Goal: Information Seeking & Learning: Understand process/instructions

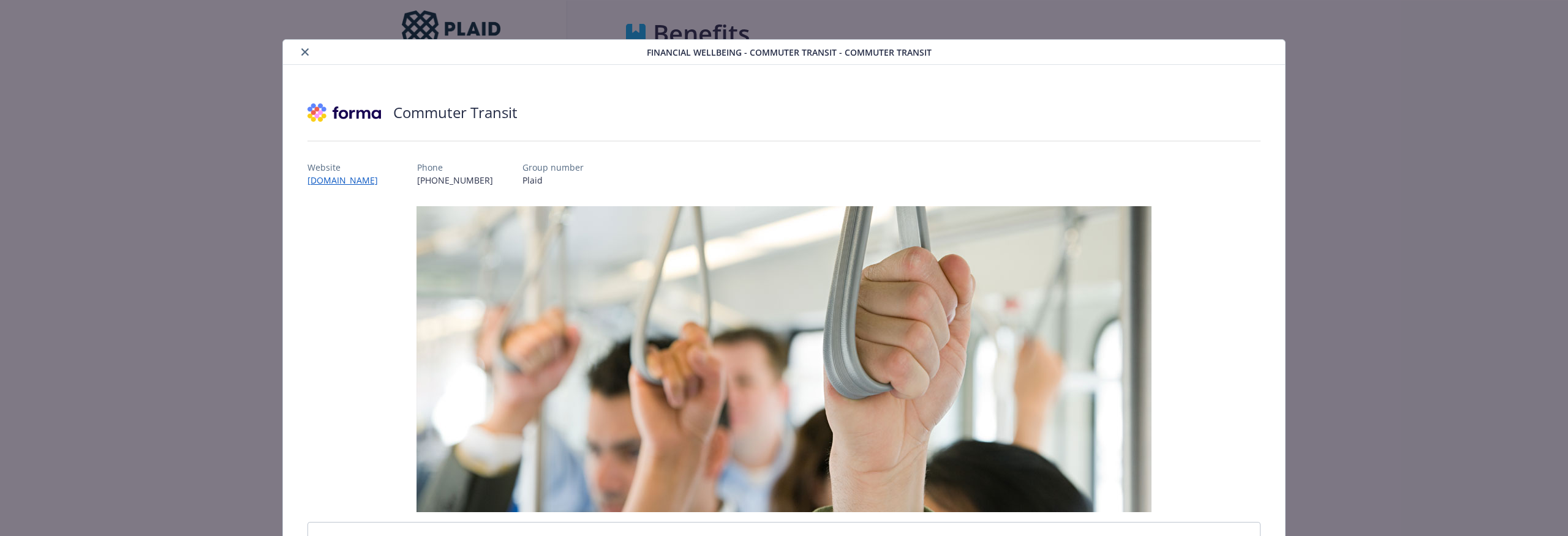
scroll to position [37, 0]
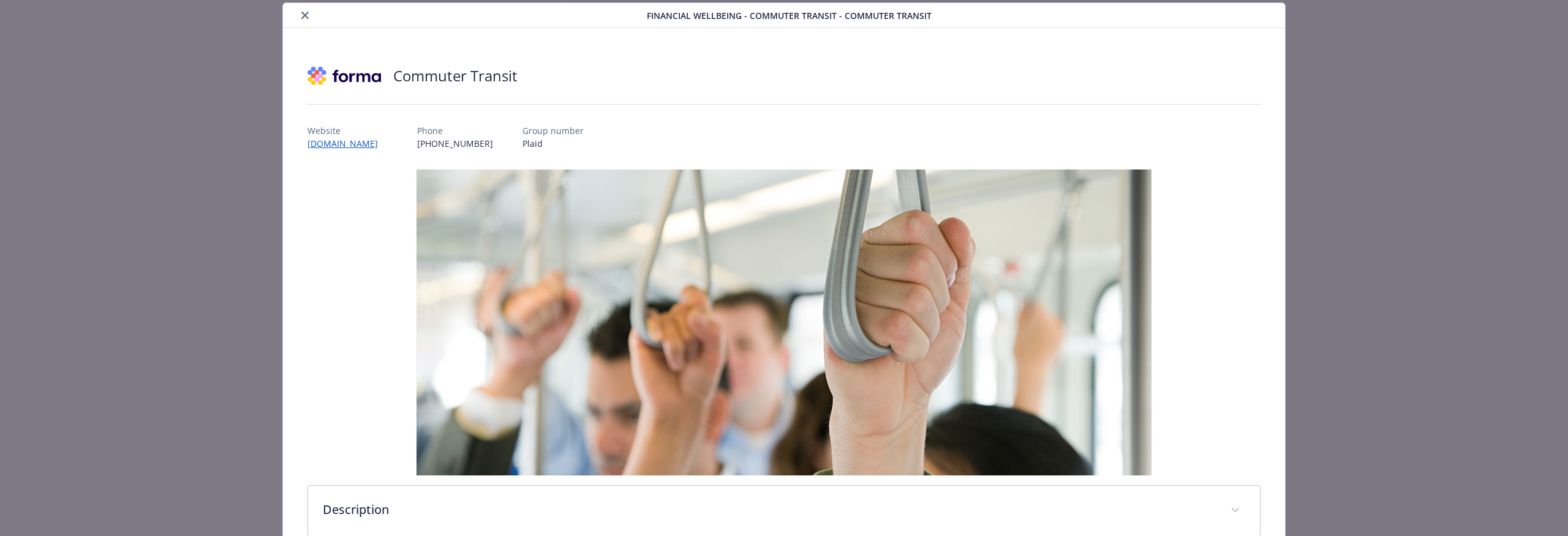
click at [490, 183] on img "details for plan Financial Wellbeing - Commuter Transit - Commuter Transit" at bounding box center [783, 323] width 734 height 306
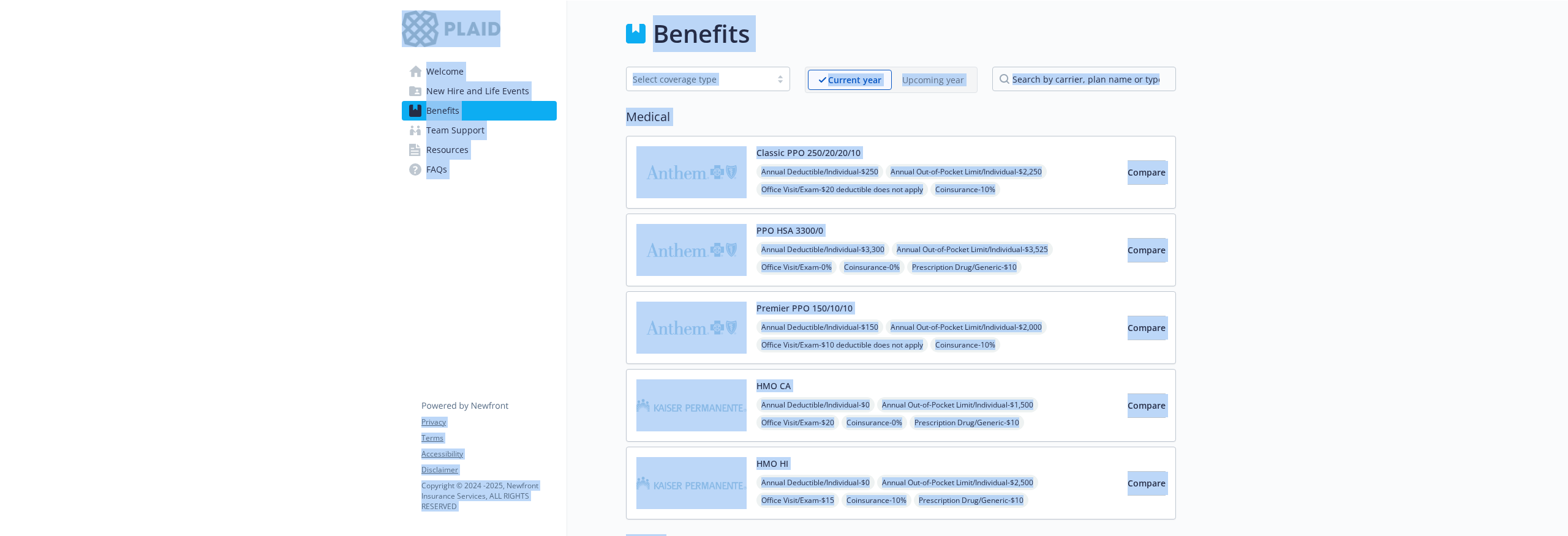
click at [459, 160] on link "FAQs" at bounding box center [479, 169] width 155 height 20
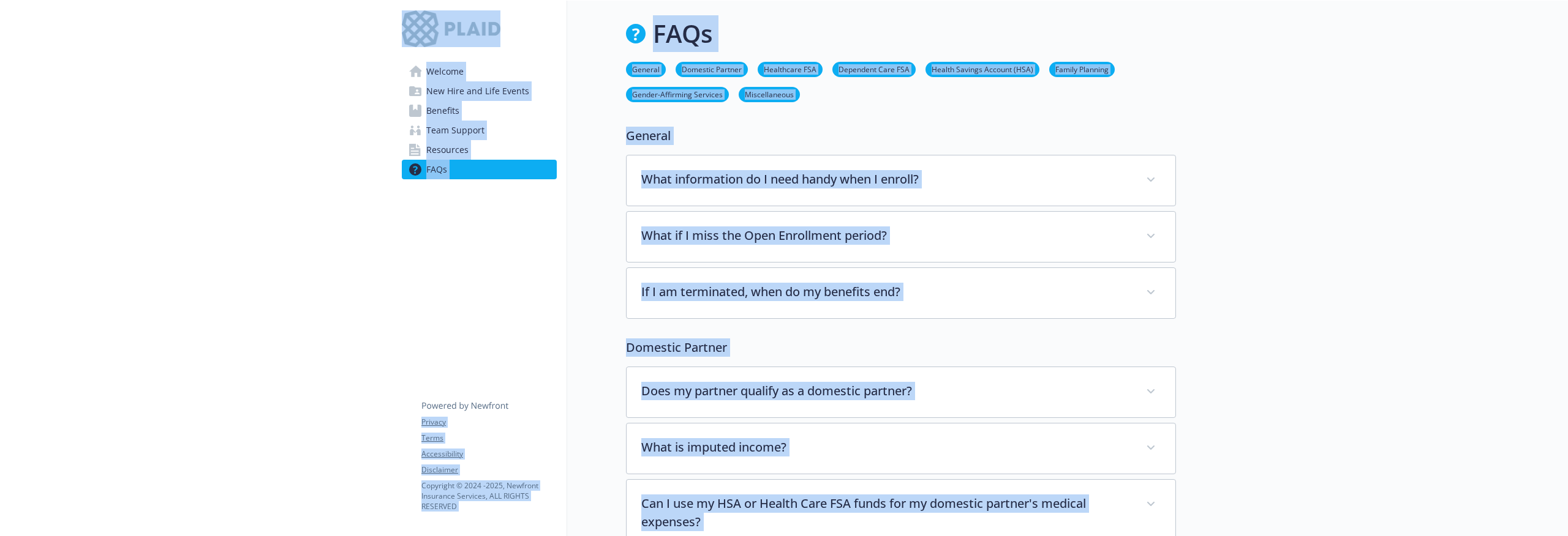
click at [1060, 123] on div at bounding box center [901, 119] width 550 height 14
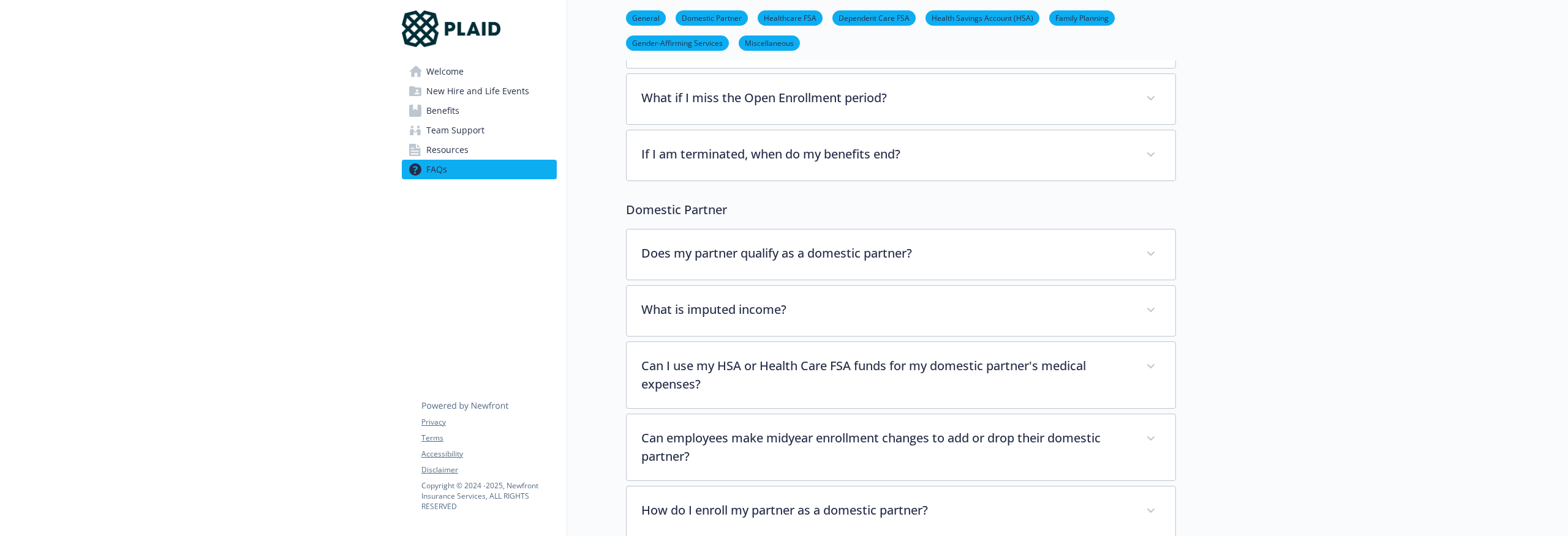
scroll to position [224, 0]
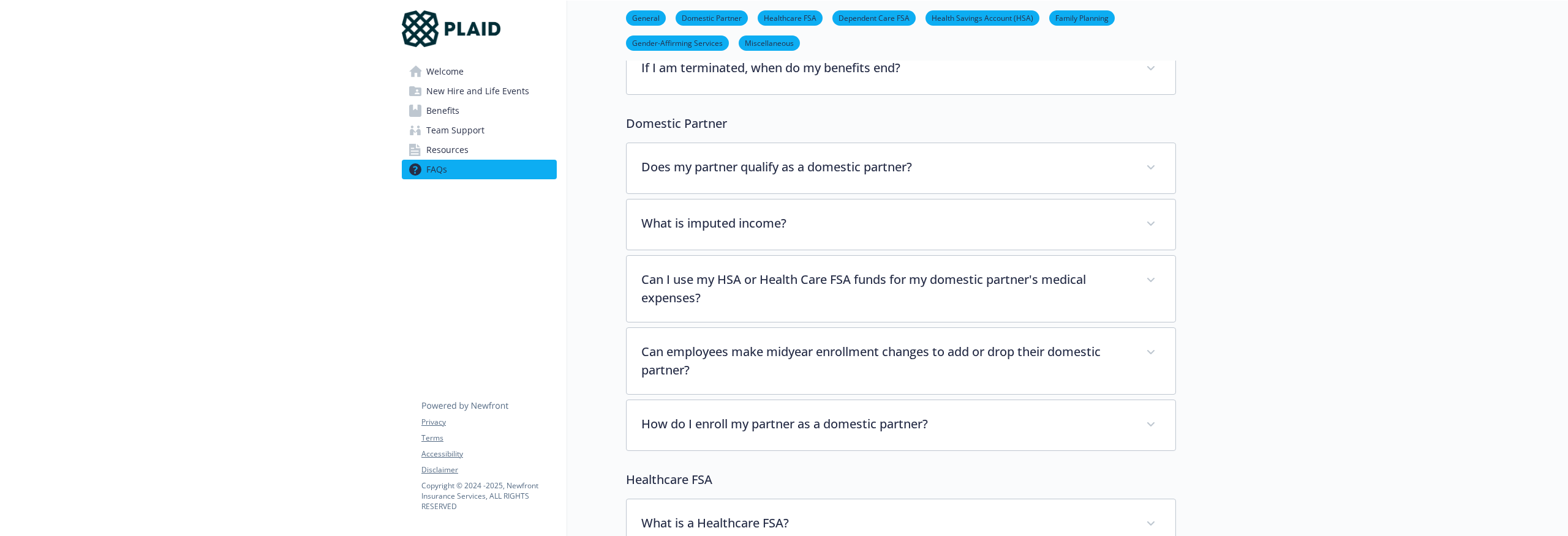
click at [519, 106] on link "Benefits" at bounding box center [479, 111] width 155 height 20
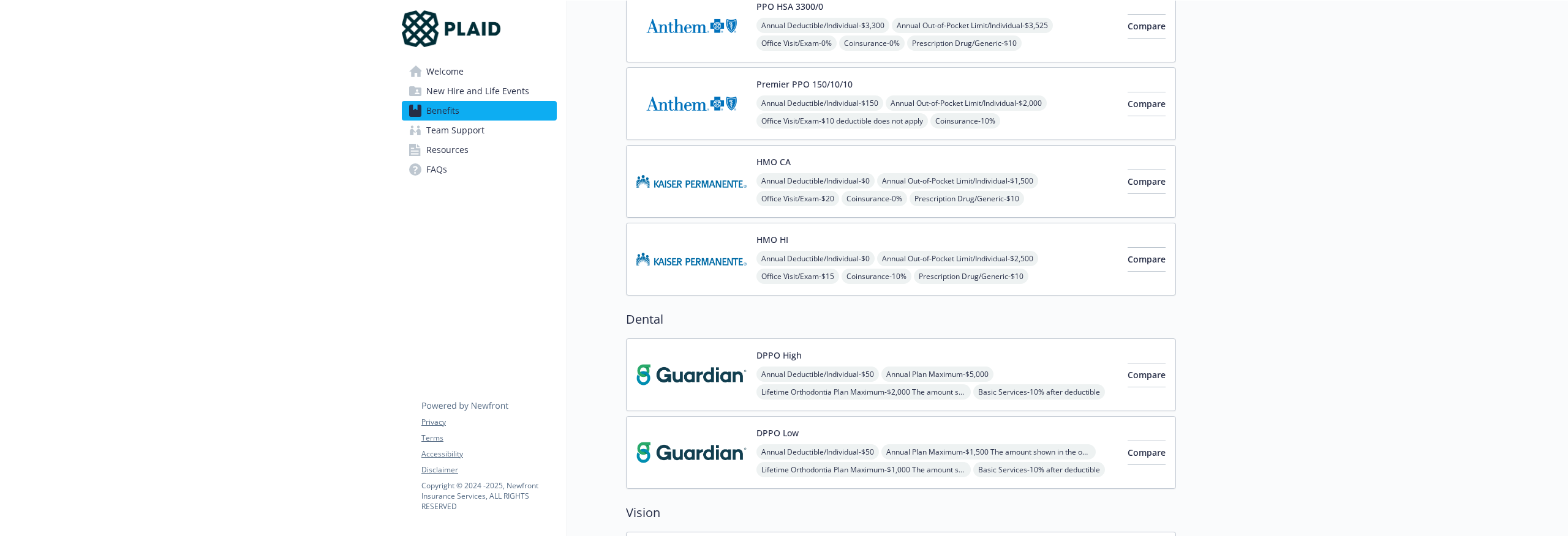
click at [512, 86] on span "New Hire and Life Events" at bounding box center [478, 91] width 103 height 20
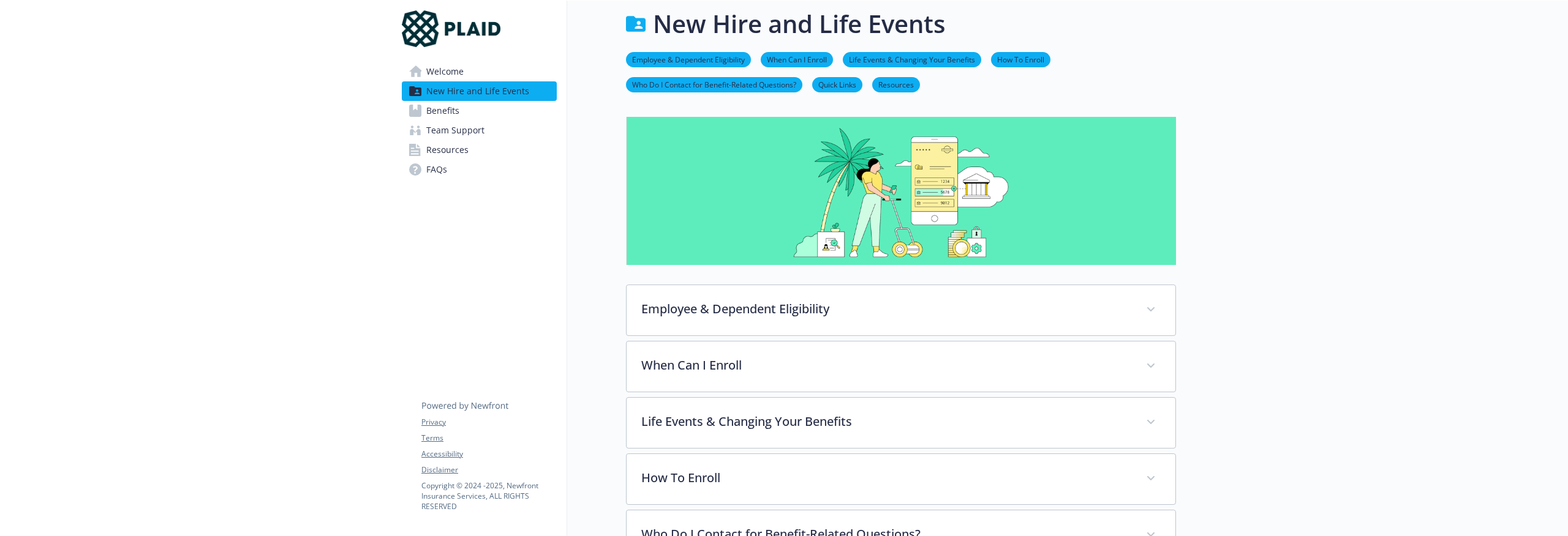
scroll to position [224, 0]
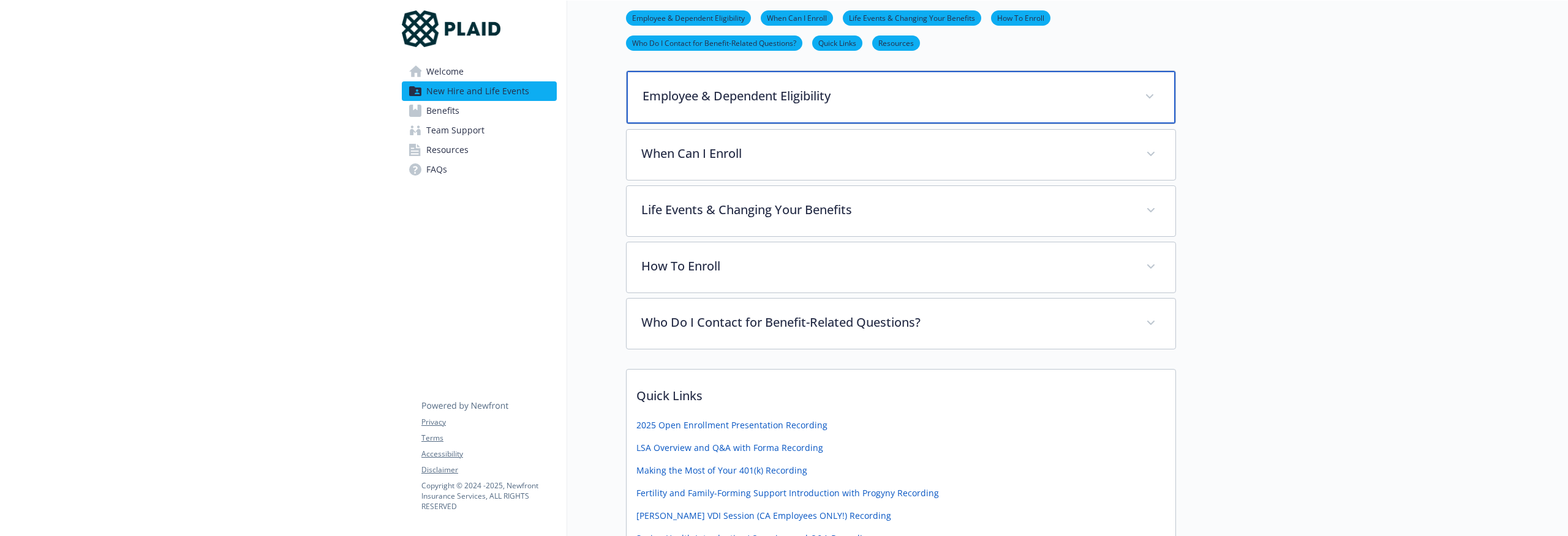
click at [805, 108] on div "Employee & Dependent Eligibility" at bounding box center [900, 97] width 549 height 52
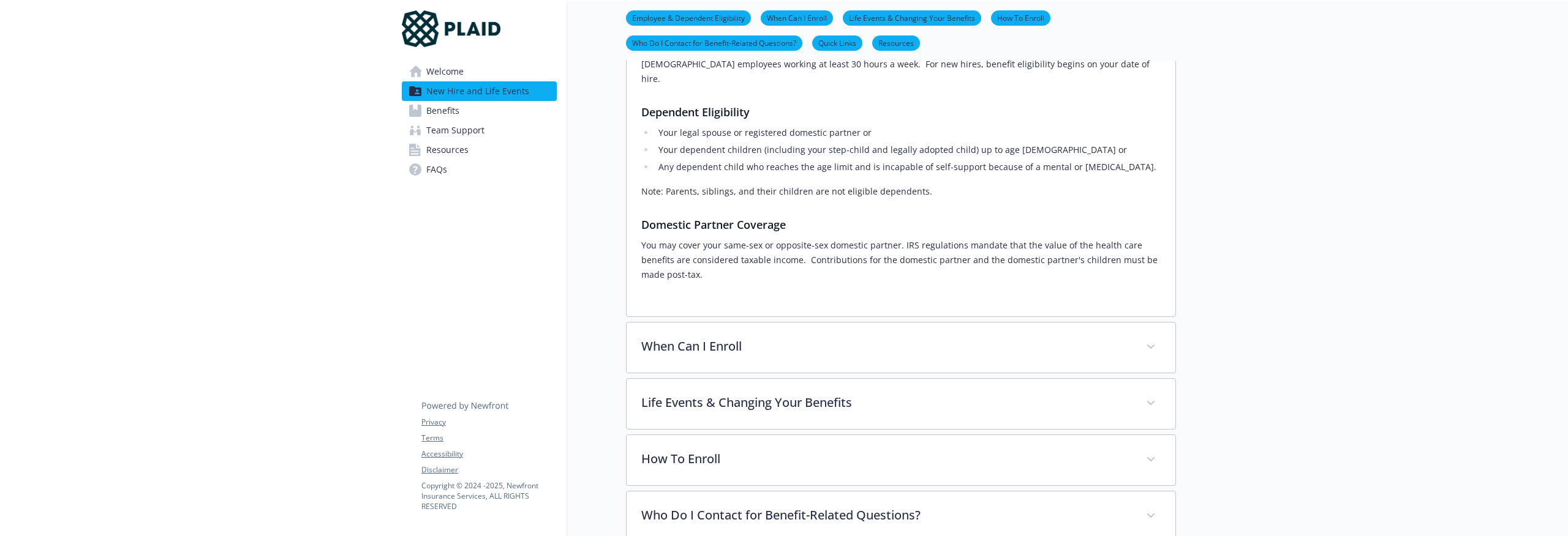
scroll to position [325, 0]
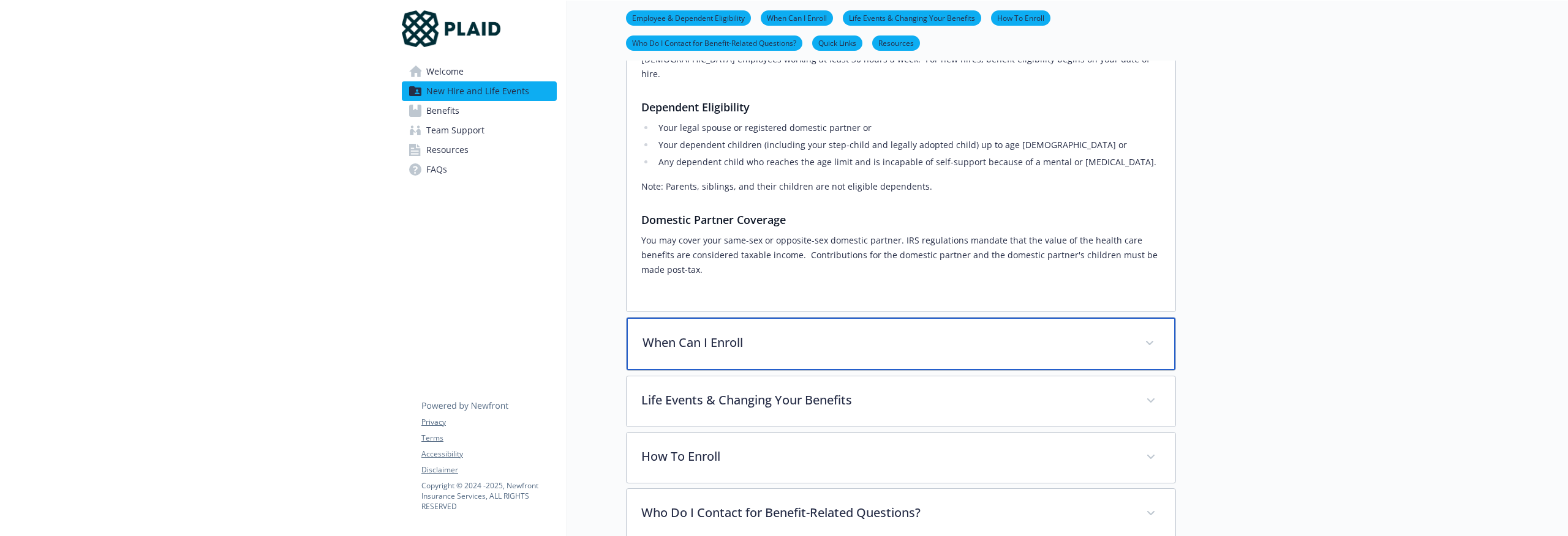
click at [711, 350] on div "When Can I Enroll" at bounding box center [900, 344] width 549 height 52
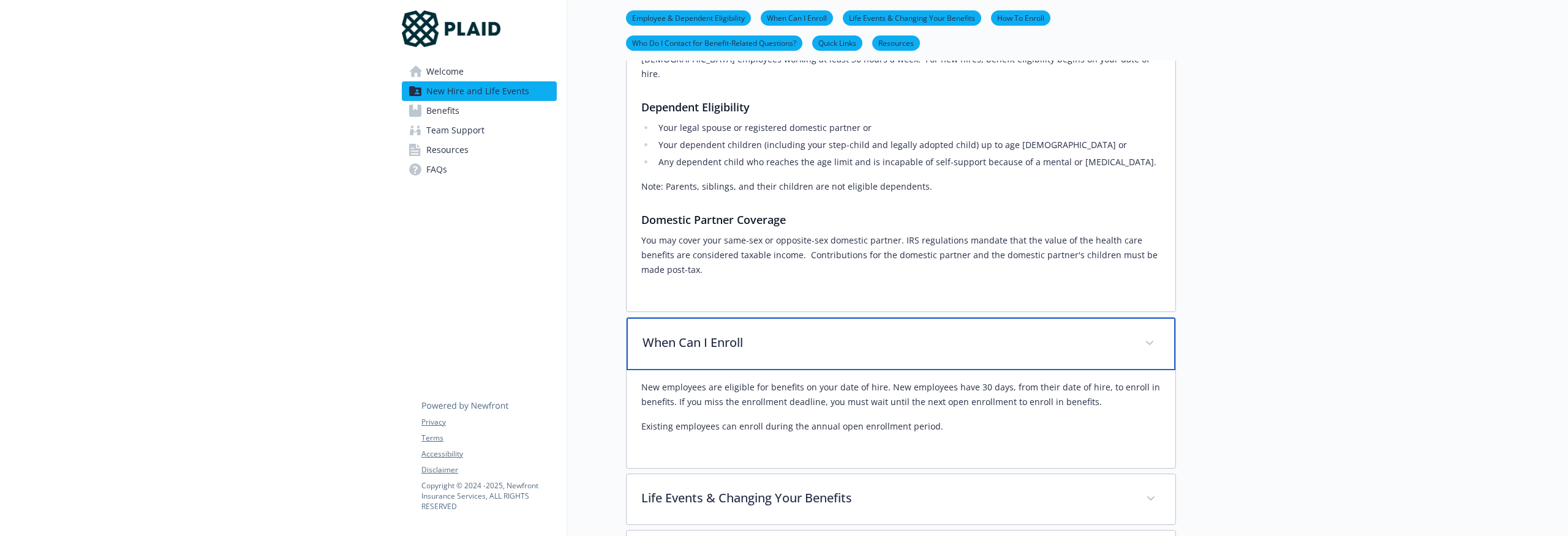
scroll to position [712, 0]
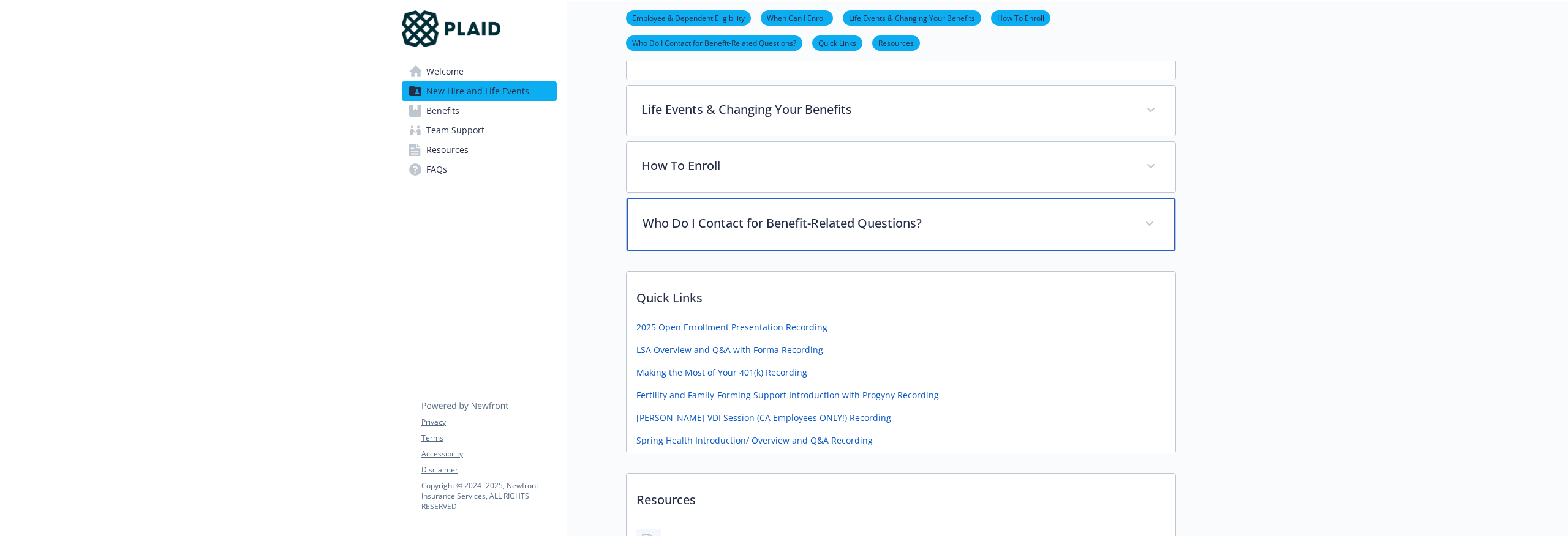
click at [764, 214] on p "Who Do I Contact for Benefit-Related Questions?" at bounding box center [886, 223] width 488 height 18
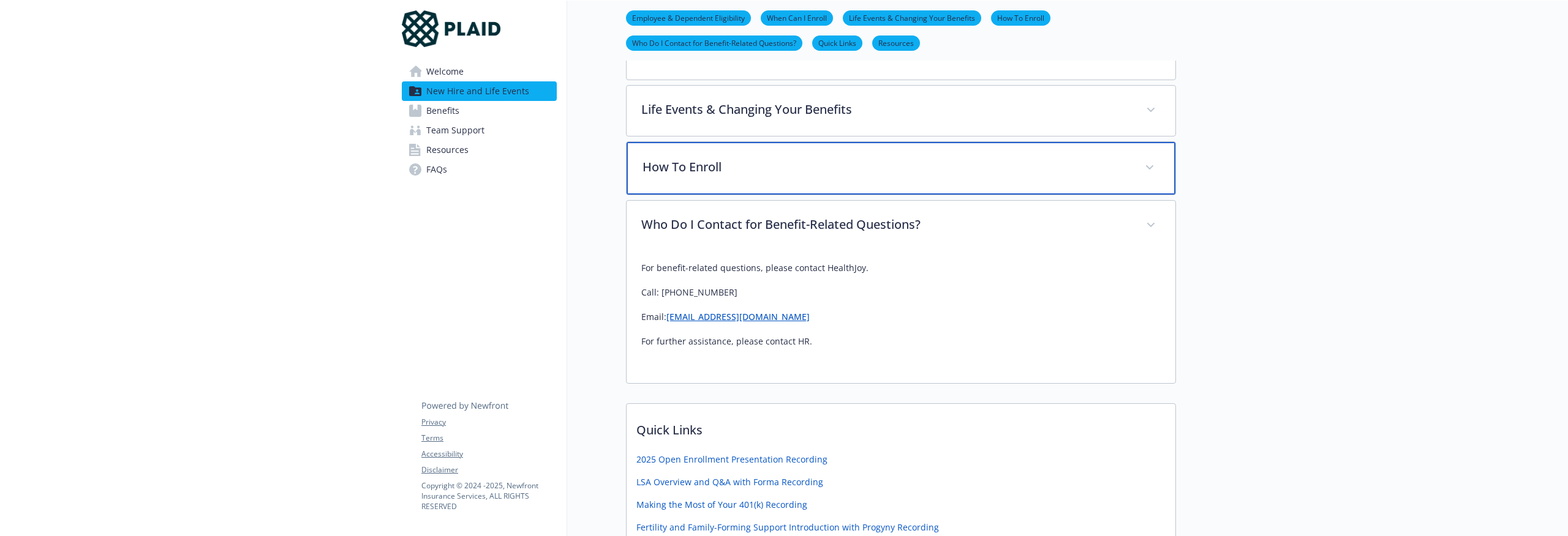
click at [763, 142] on div "How To Enroll" at bounding box center [900, 168] width 549 height 52
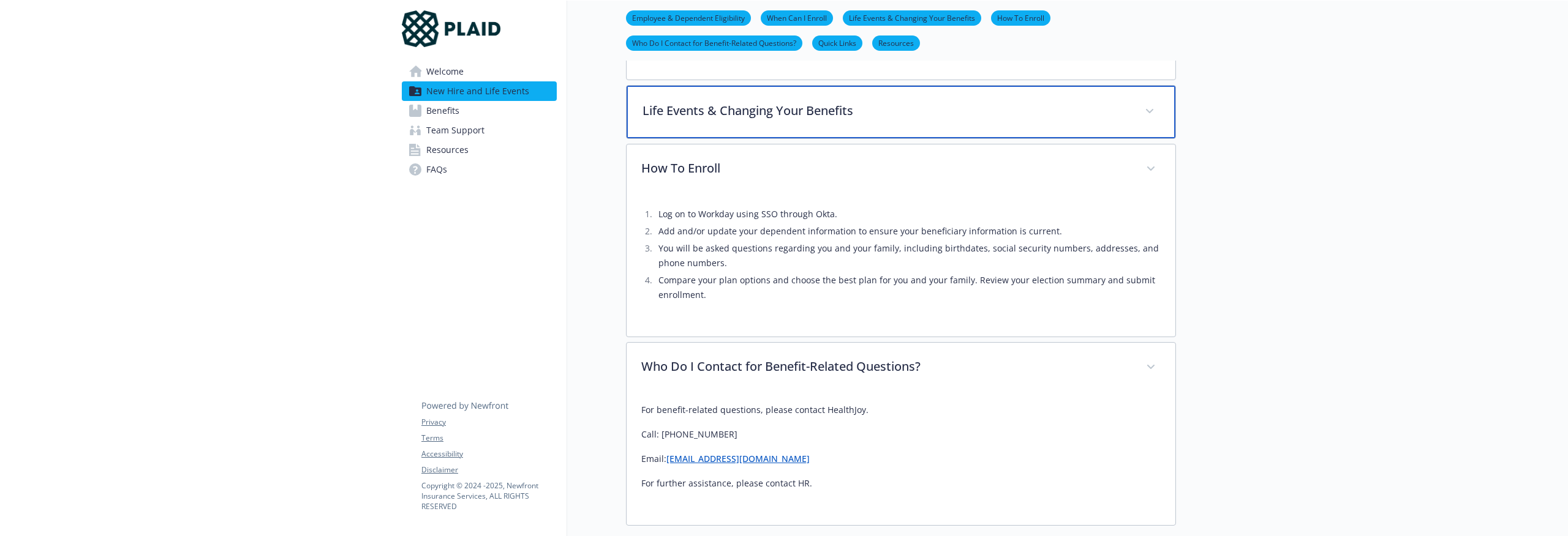
click at [770, 102] on p "Life Events & Changing Your Benefits" at bounding box center [886, 111] width 488 height 18
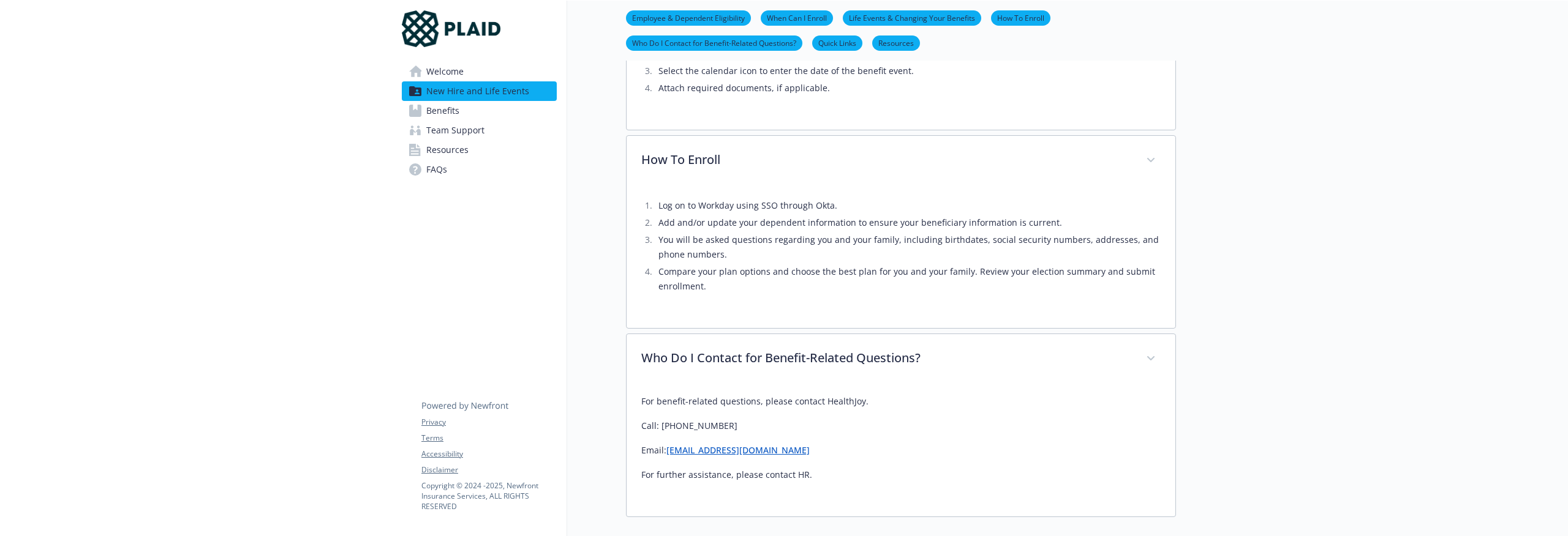
scroll to position [1473, 0]
